Goal: Transaction & Acquisition: Purchase product/service

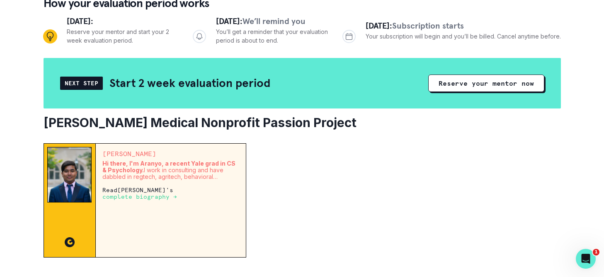
scroll to position [90, 0]
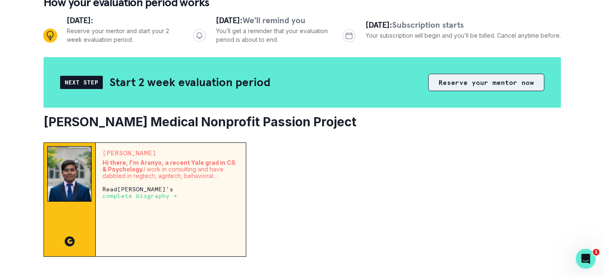
click at [458, 83] on button "Reserve your mentor now" at bounding box center [486, 82] width 116 height 17
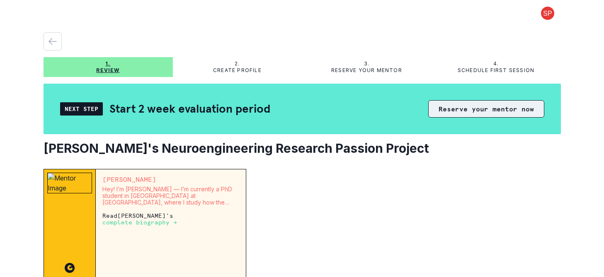
click at [474, 107] on button "Reserve your mentor now" at bounding box center [486, 108] width 116 height 17
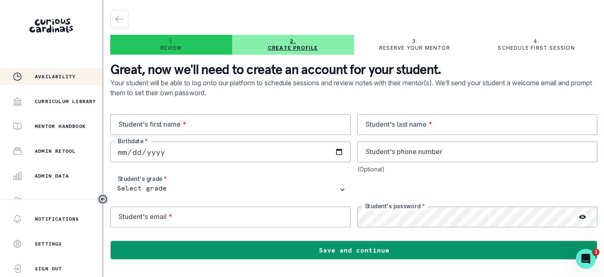
scroll to position [119, 0]
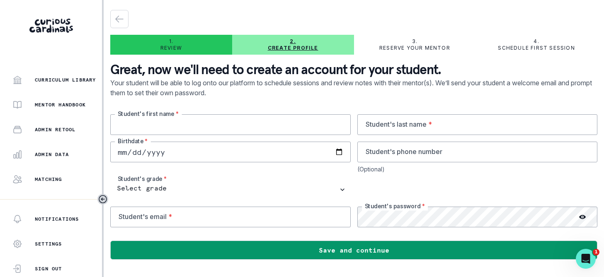
click at [191, 126] on input "text" at bounding box center [230, 124] width 240 height 21
type input "Sachin"
type input "Durgam"
click at [121, 151] on input "date" at bounding box center [230, 152] width 240 height 21
click at [120, 154] on input "date" at bounding box center [230, 152] width 240 height 21
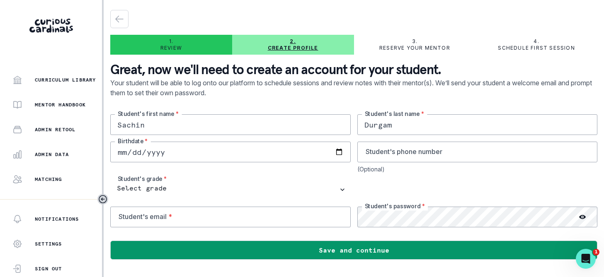
click at [166, 149] on input "date" at bounding box center [230, 152] width 240 height 21
click at [117, 22] on icon "button" at bounding box center [119, 19] width 10 height 10
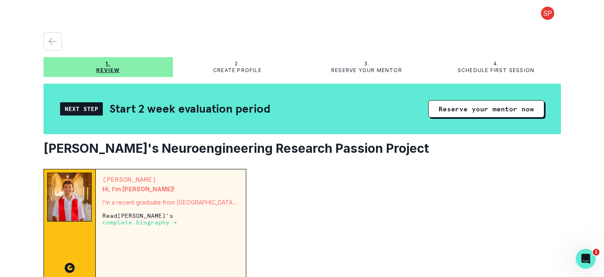
click at [117, 69] on p "Review" at bounding box center [107, 70] width 23 height 7
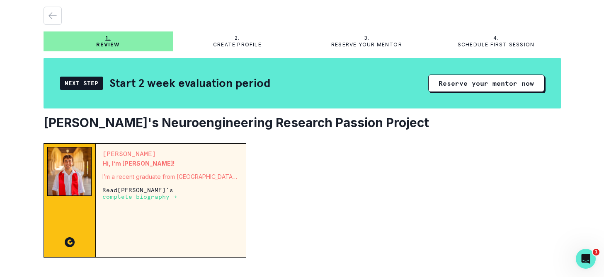
scroll to position [12, 0]
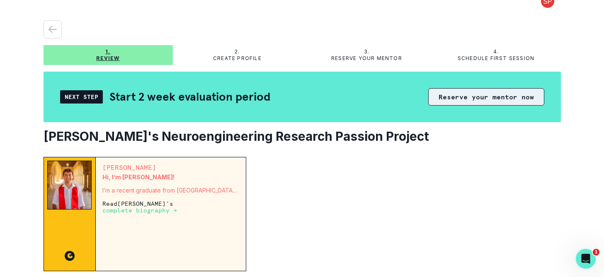
click at [473, 94] on button "Reserve your mentor now" at bounding box center [486, 96] width 116 height 17
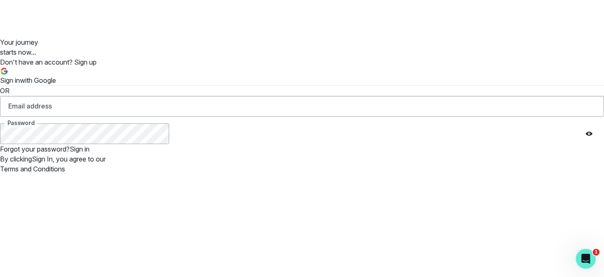
click at [56, 75] on p "Sign in with Google" at bounding box center [28, 80] width 56 height 10
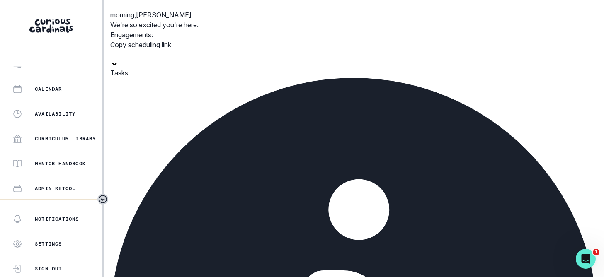
scroll to position [91, 0]
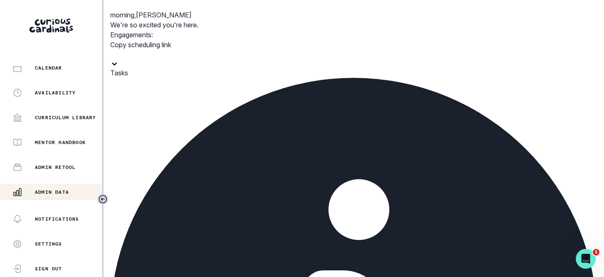
click at [61, 189] on p "Admin Data" at bounding box center [52, 192] width 34 height 7
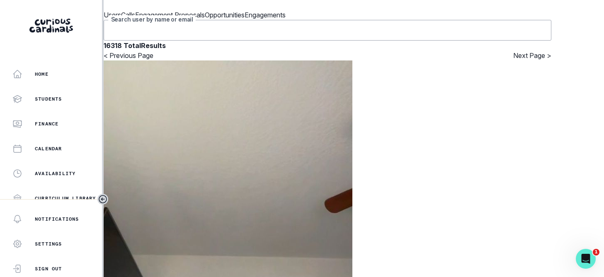
click at [201, 41] on input "Search user by name or email" at bounding box center [328, 30] width 448 height 21
click at [171, 41] on input "Search user by name or email" at bounding box center [328, 30] width 448 height 21
click at [176, 41] on input "[PERSON_NAME][EMAIL_ADDRESS][DOMAIN_NAME]" at bounding box center [328, 30] width 448 height 21
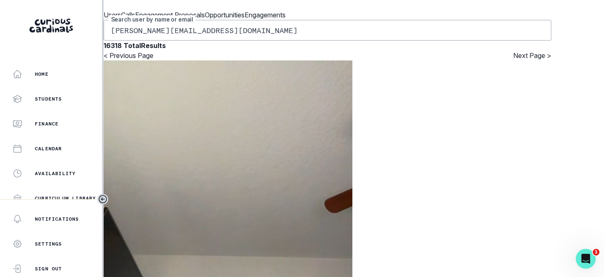
click at [176, 41] on input "[PERSON_NAME][EMAIL_ADDRESS][DOMAIN_NAME]" at bounding box center [328, 30] width 448 height 21
type input "chithra"
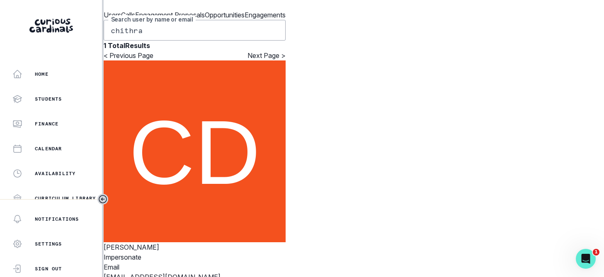
scroll to position [58, 0]
click at [141, 252] on button "Impersonate" at bounding box center [123, 257] width 38 height 10
click at [129, 188] on button "Impersonate" at bounding box center [110, 183] width 38 height 10
